Goal: Task Accomplishment & Management: Manage account settings

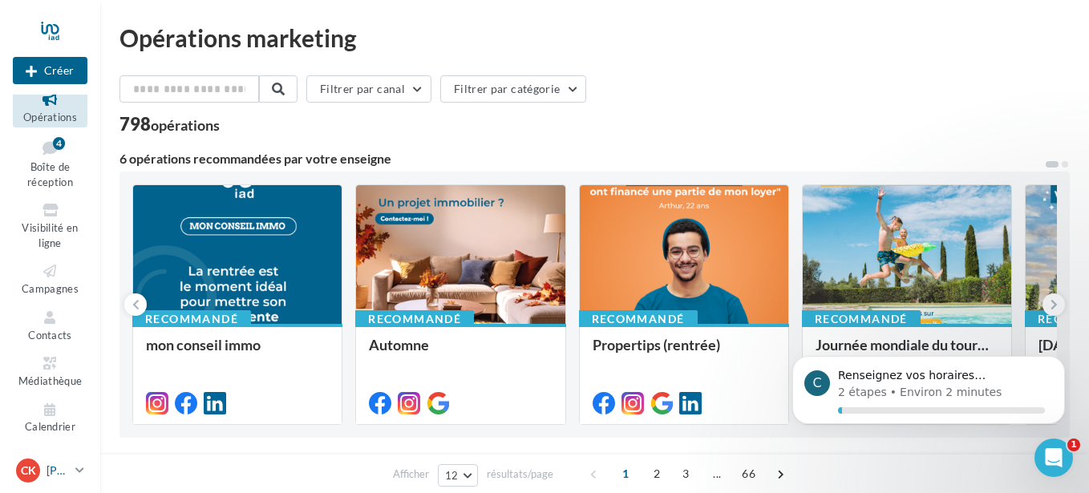
click at [27, 480] on div "CK" at bounding box center [28, 471] width 24 height 24
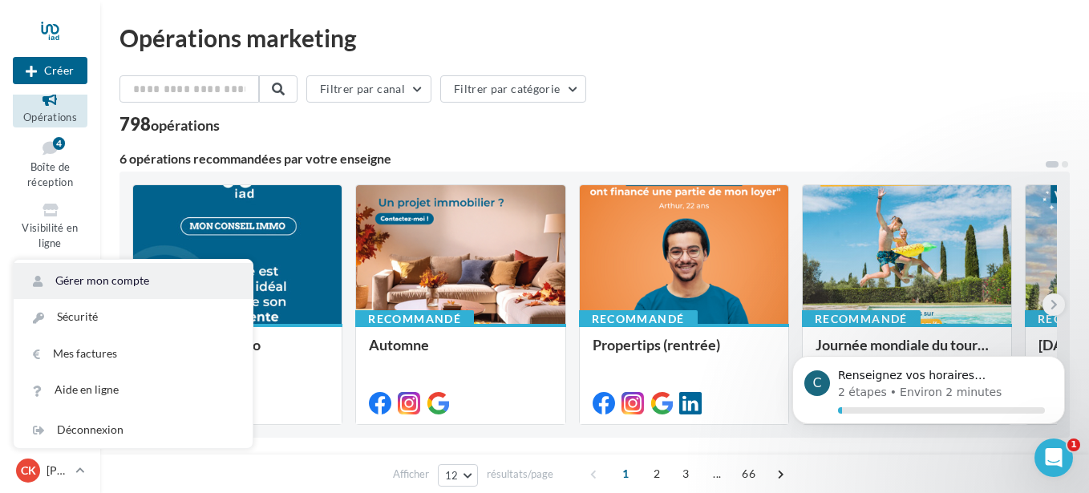
click at [152, 286] on link "Gérer mon compte" at bounding box center [133, 281] width 239 height 36
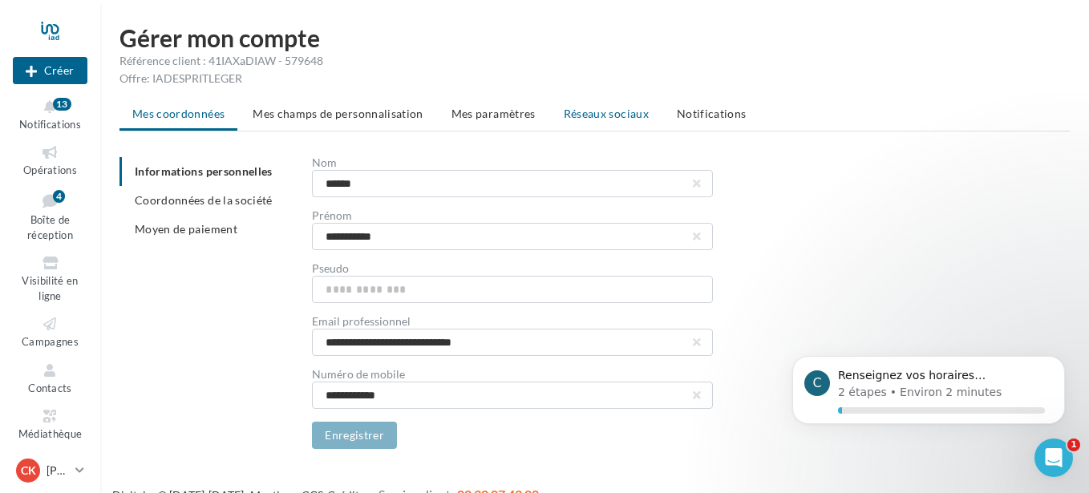
click at [603, 123] on li "Réseaux sociaux" at bounding box center [606, 113] width 111 height 29
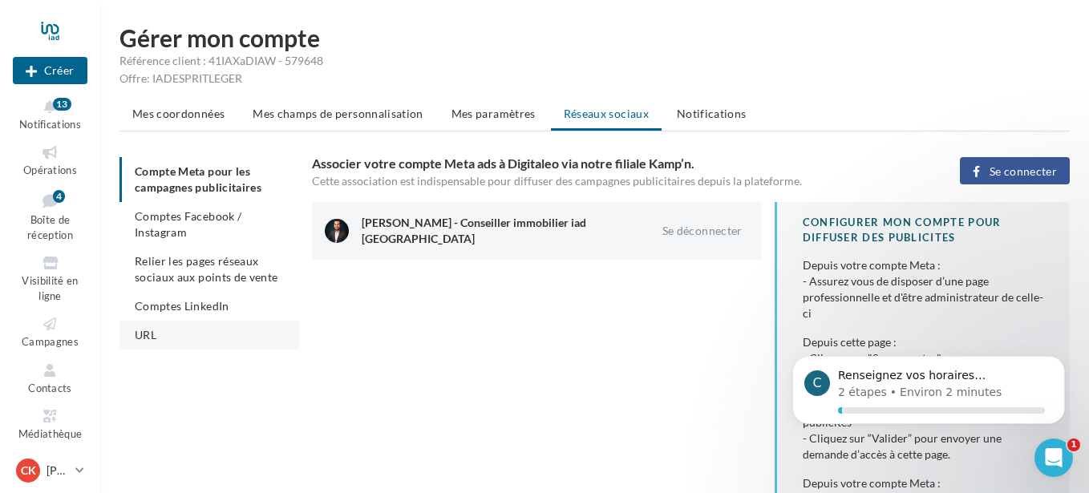
click at [174, 333] on li "URL" at bounding box center [209, 335] width 180 height 29
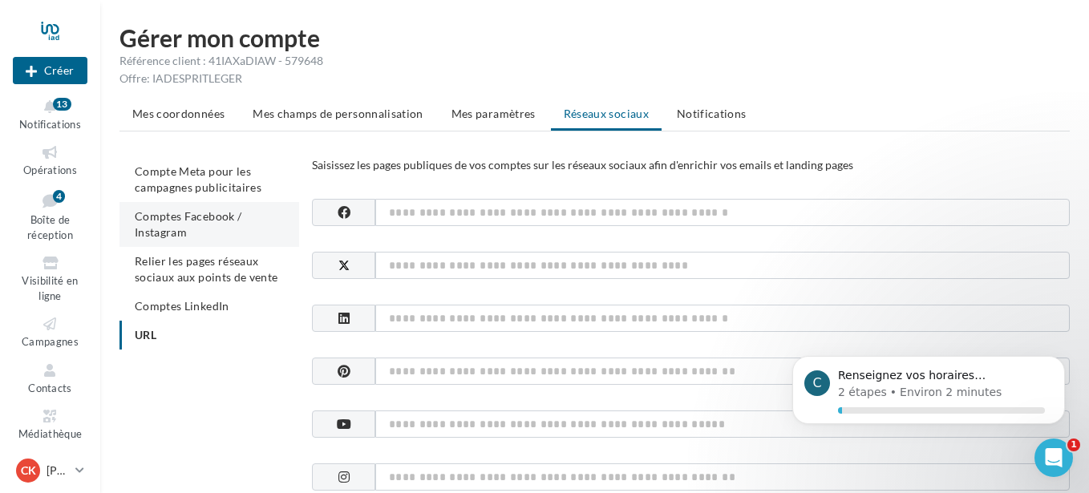
click at [204, 223] on span "Comptes Facebook / Instagram" at bounding box center [188, 224] width 107 height 30
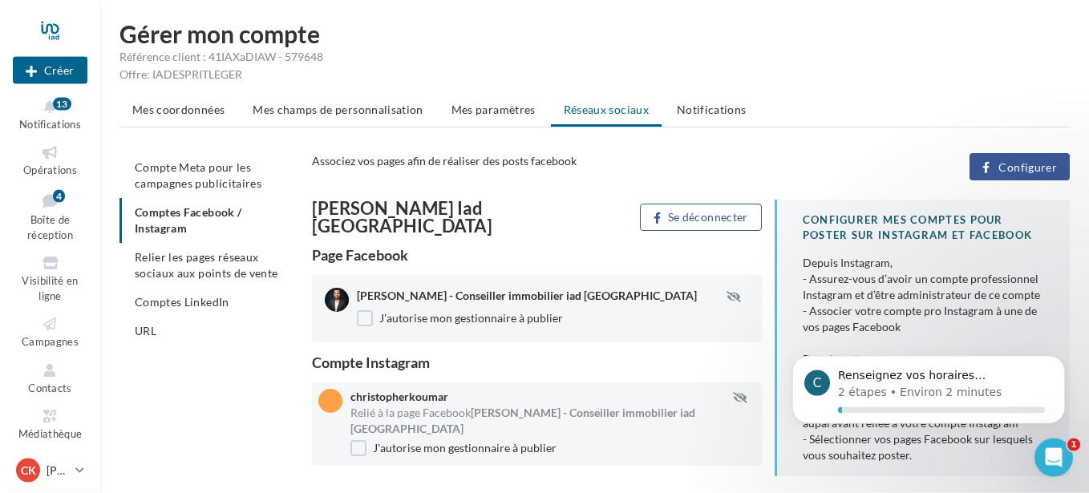
scroll to position [69, 0]
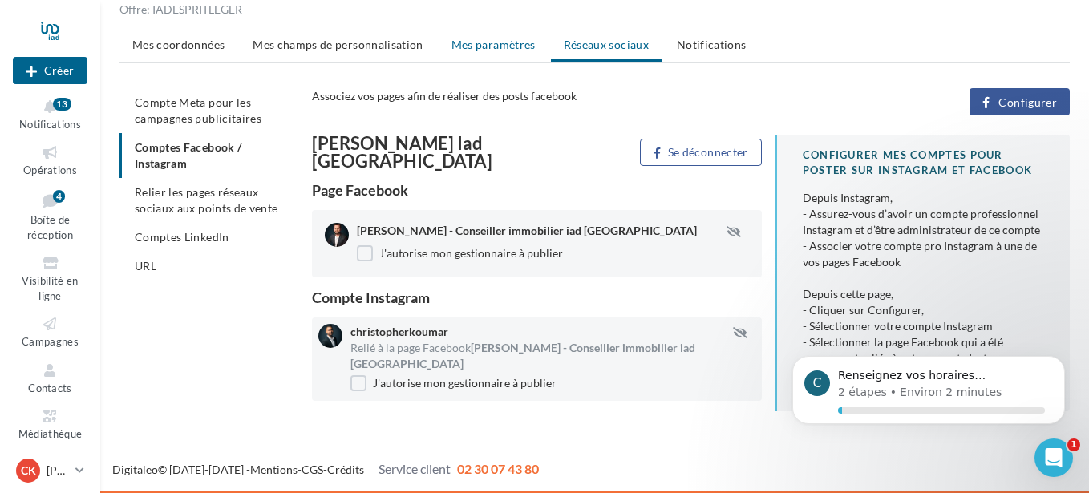
click at [507, 41] on span "Mes paramètres" at bounding box center [493, 45] width 84 height 14
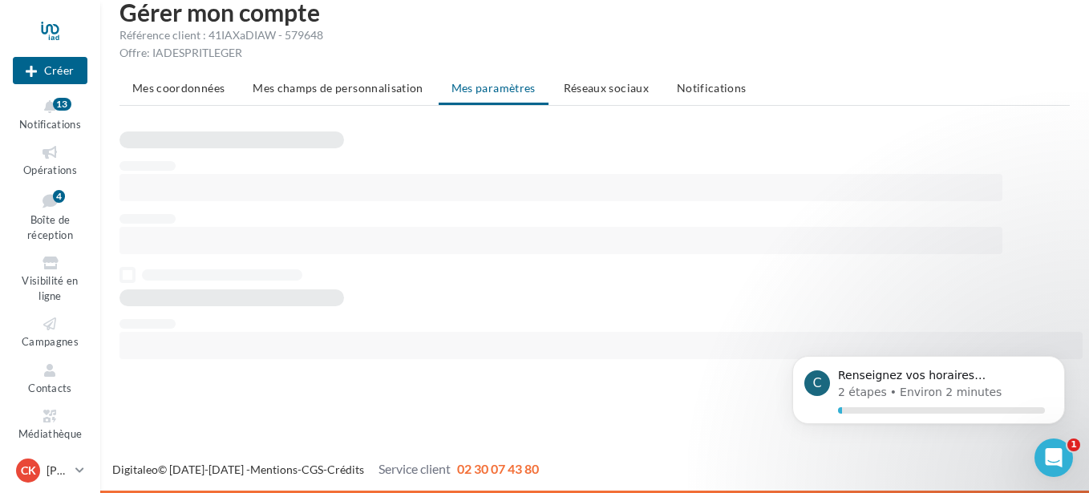
scroll to position [26, 0]
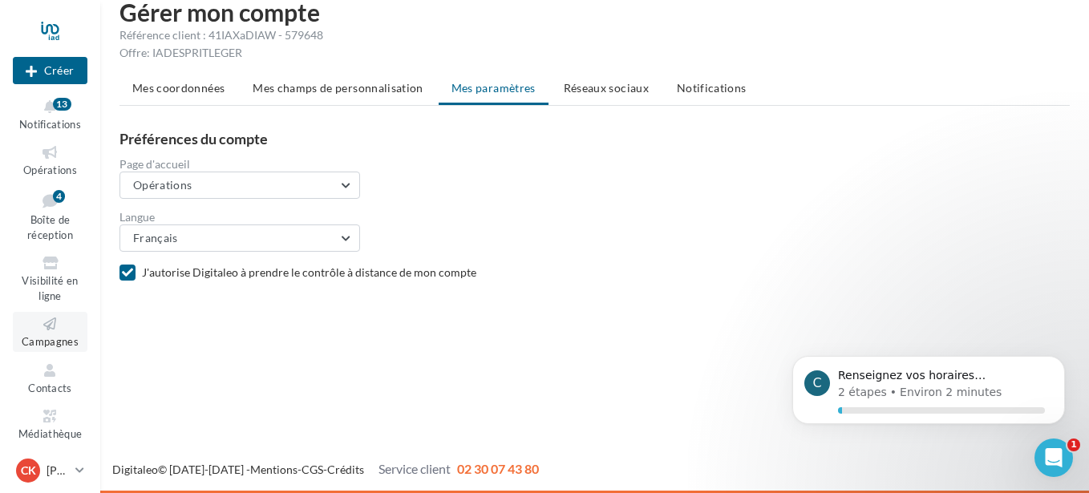
click at [41, 331] on icon at bounding box center [50, 324] width 65 height 18
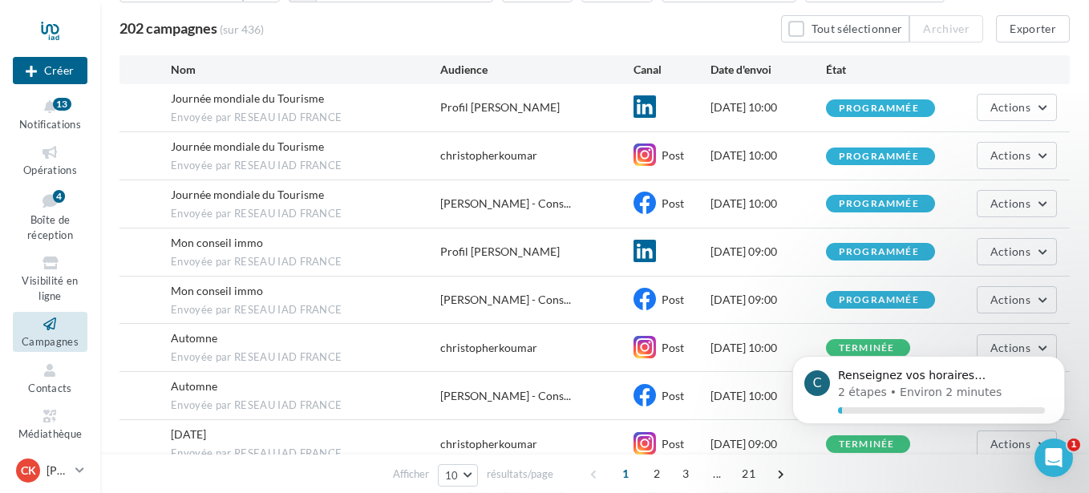
scroll to position [306, 0]
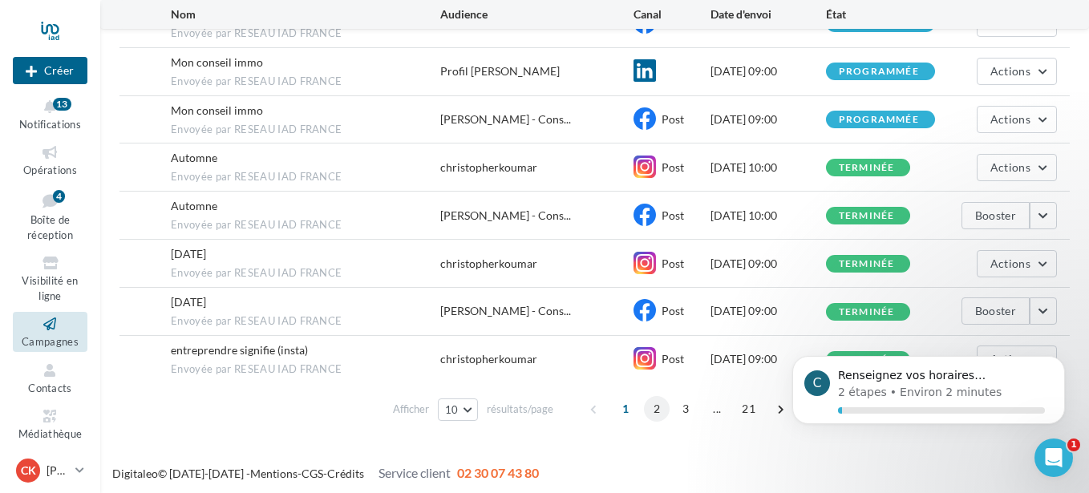
click at [653, 398] on span "2" at bounding box center [657, 409] width 26 height 26
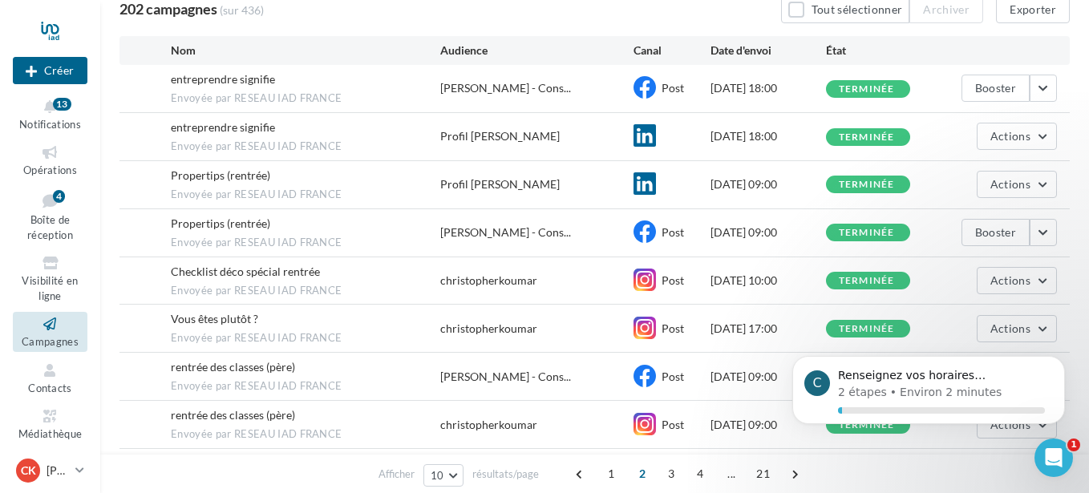
scroll to position [0, 0]
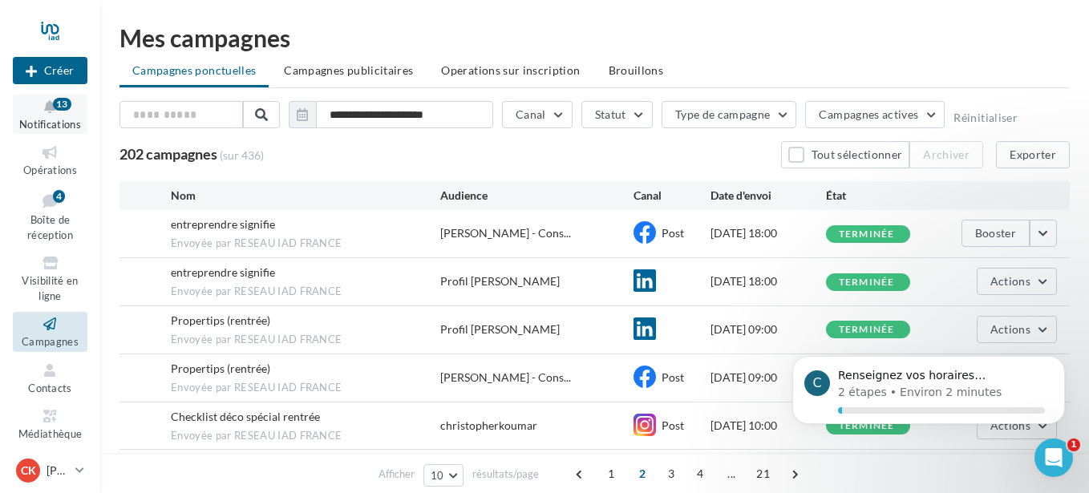
click at [44, 127] on span "Notifications" at bounding box center [50, 124] width 62 height 13
